Goal: Task Accomplishment & Management: Manage account settings

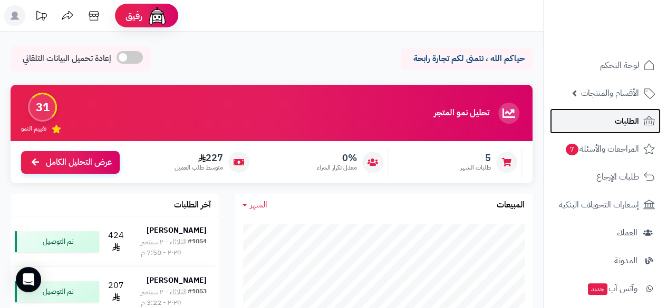
click at [607, 118] on link "الطلبات" at bounding box center [605, 121] width 111 height 25
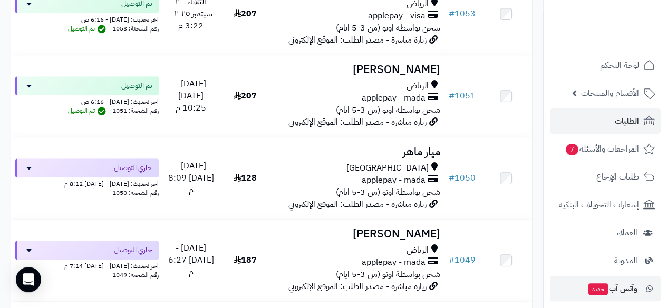
scroll to position [274, 0]
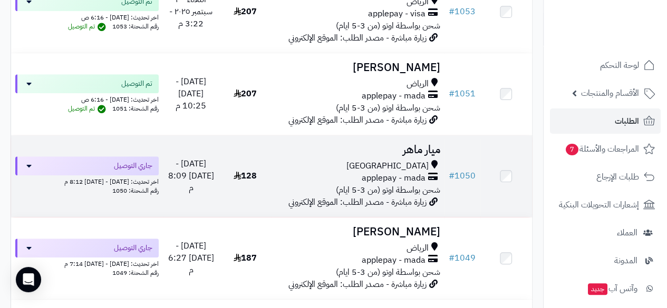
click at [330, 209] on span "زيارة مباشرة - مصدر الطلب: الموقع الإلكتروني" at bounding box center [357, 202] width 138 height 13
click at [399, 204] on span "زيارة مباشرة - مصدر الطلب: الموقع الإلكتروني" at bounding box center [357, 202] width 138 height 13
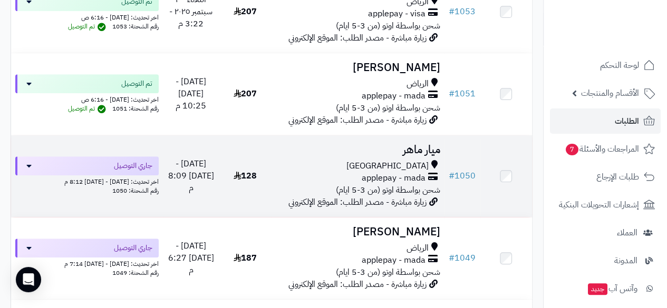
click at [394, 184] on span "applepay - mada" at bounding box center [394, 178] width 64 height 12
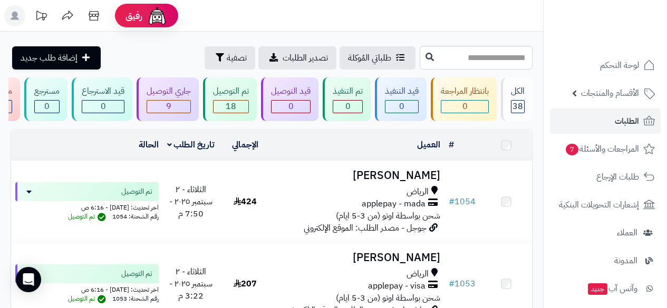
scroll to position [274, 0]
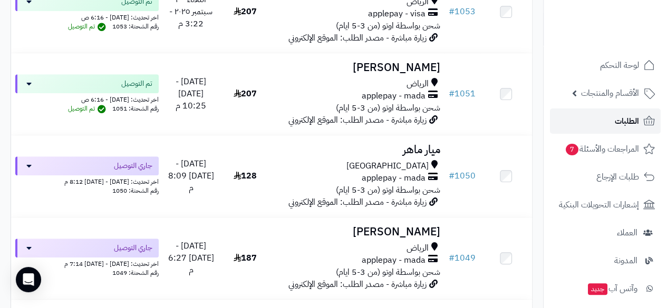
click at [626, 128] on span "الطلبات" at bounding box center [626, 121] width 24 height 15
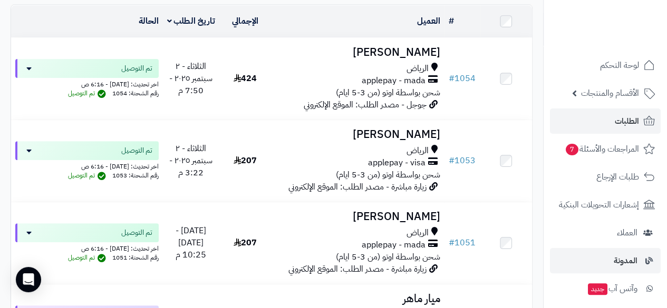
scroll to position [126, 0]
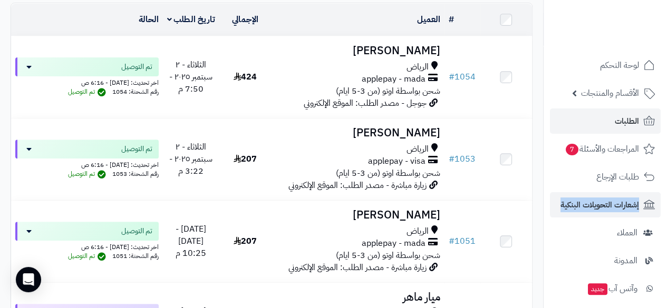
drag, startPoint x: 545, startPoint y: 188, endPoint x: 545, endPoint y: 204, distance: 15.8
click at [545, 204] on ul "لوحة التحكم الأقسام والمنتجات المنتجات مخزون الخيارات الأقسام الماركات مواصفات …" at bounding box center [604, 275] width 123 height 444
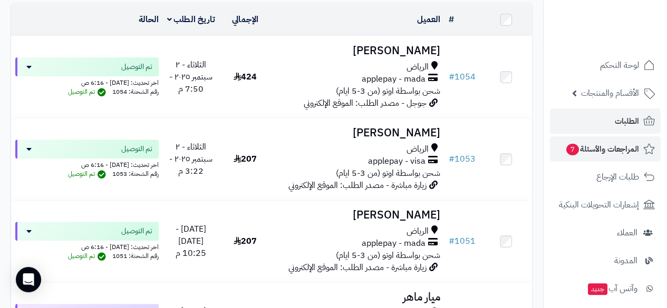
drag, startPoint x: 542, startPoint y: 197, endPoint x: 545, endPoint y: 136, distance: 60.2
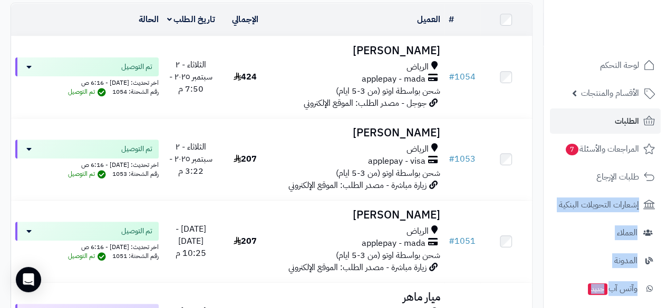
drag, startPoint x: 542, startPoint y: 196, endPoint x: 537, endPoint y: 151, distance: 44.6
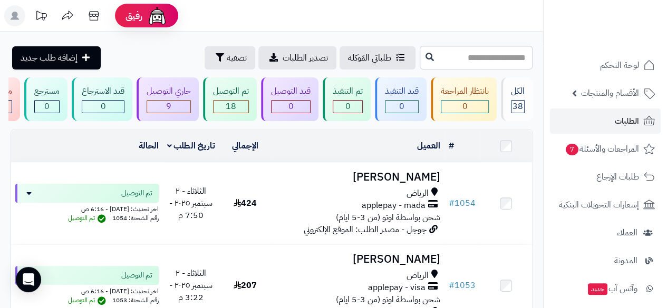
scroll to position [201, 0]
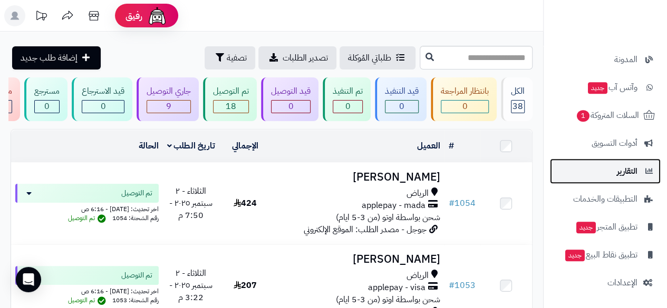
click at [622, 170] on span "التقارير" at bounding box center [627, 171] width 21 height 15
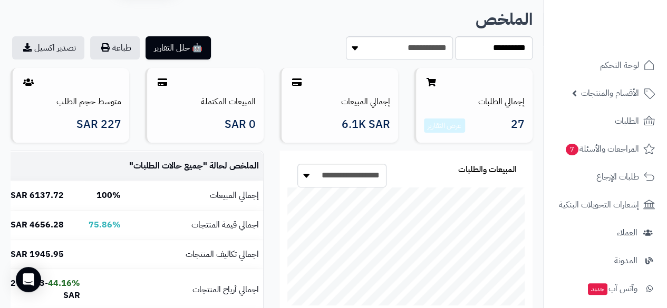
scroll to position [42, 0]
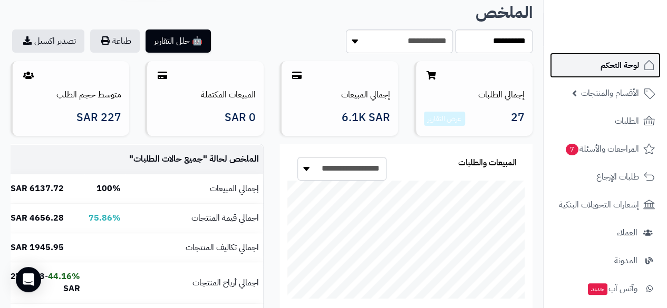
click at [623, 64] on span "لوحة التحكم" at bounding box center [619, 65] width 38 height 15
